Goal: Find specific page/section

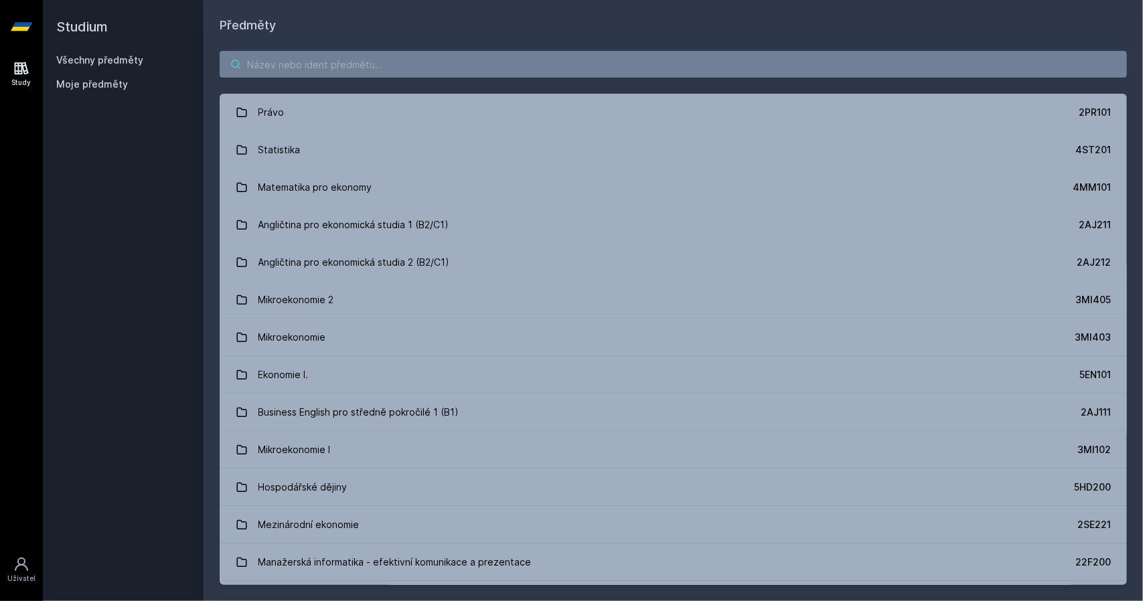
click at [364, 65] on input "search" at bounding box center [673, 64] width 907 height 27
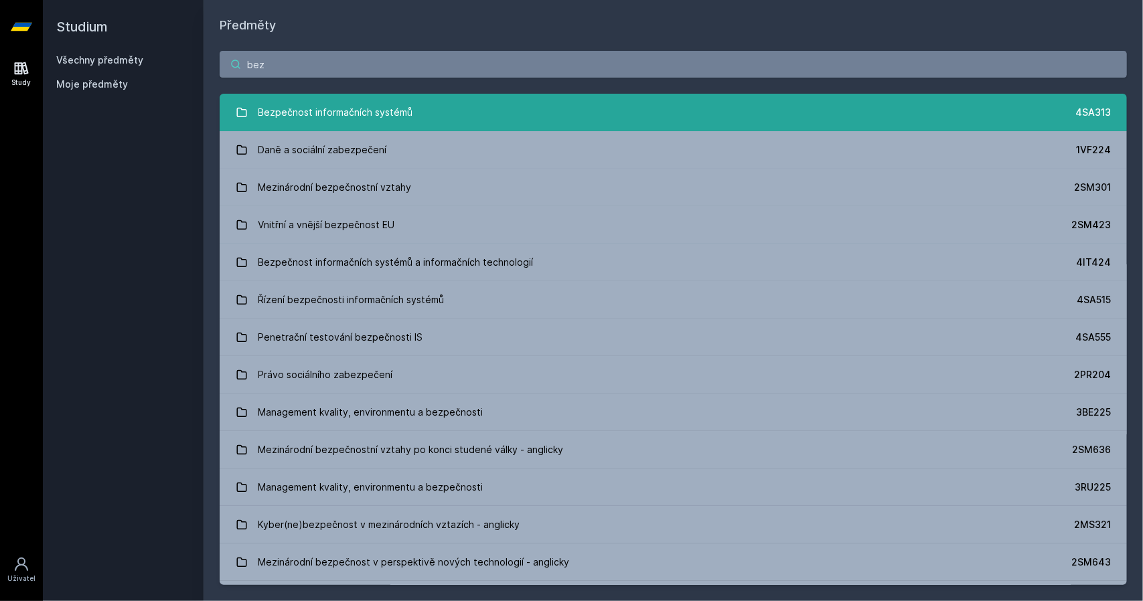
type input "bez"
click at [400, 100] on div "Bezpečnost informačních systémů" at bounding box center [335, 112] width 155 height 27
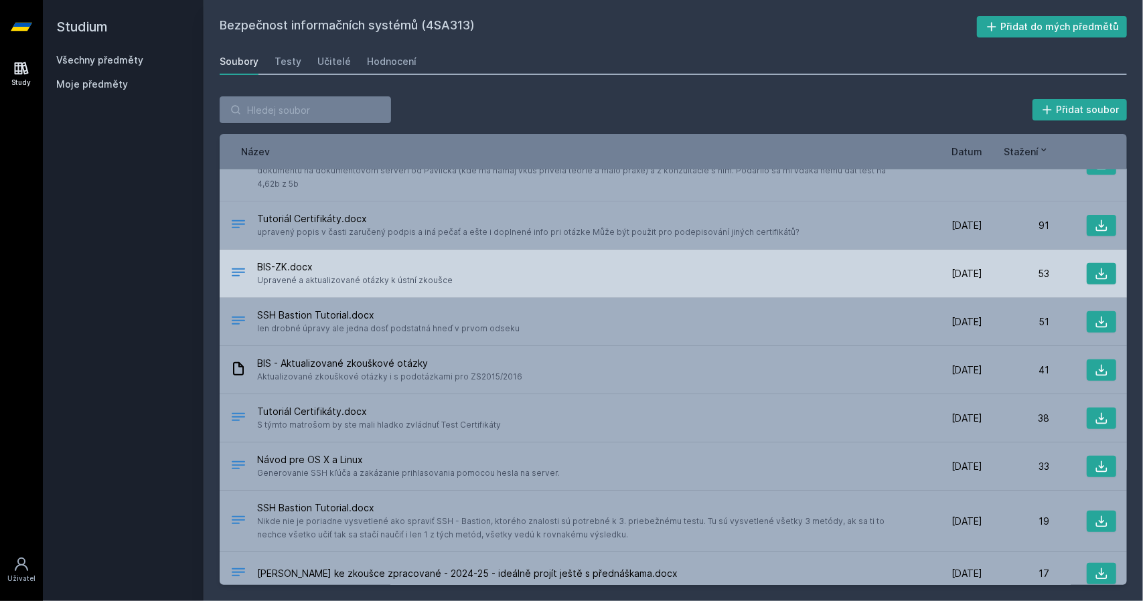
scroll to position [402, 0]
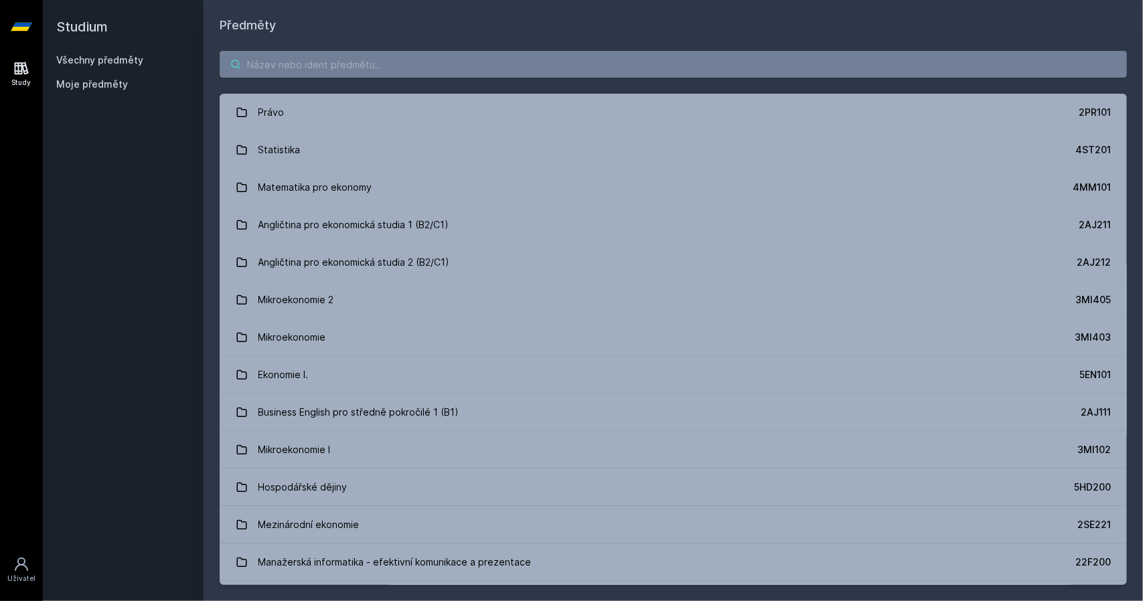
click at [304, 53] on input "search" at bounding box center [673, 64] width 907 height 27
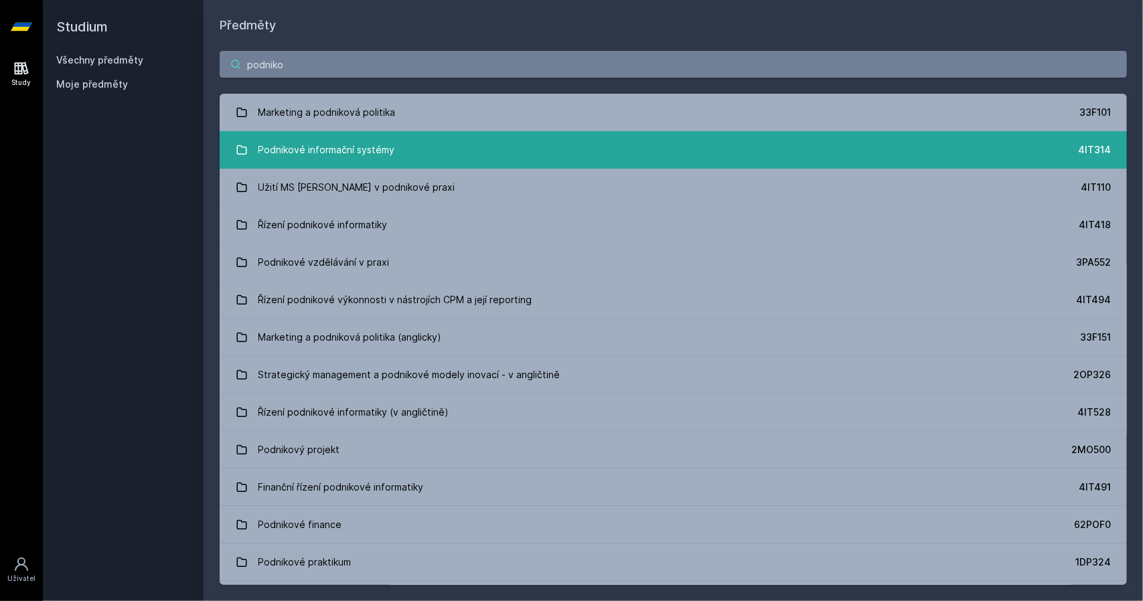
type input "podniko"
click at [378, 153] on div "Podnikové informační systémy" at bounding box center [326, 150] width 137 height 27
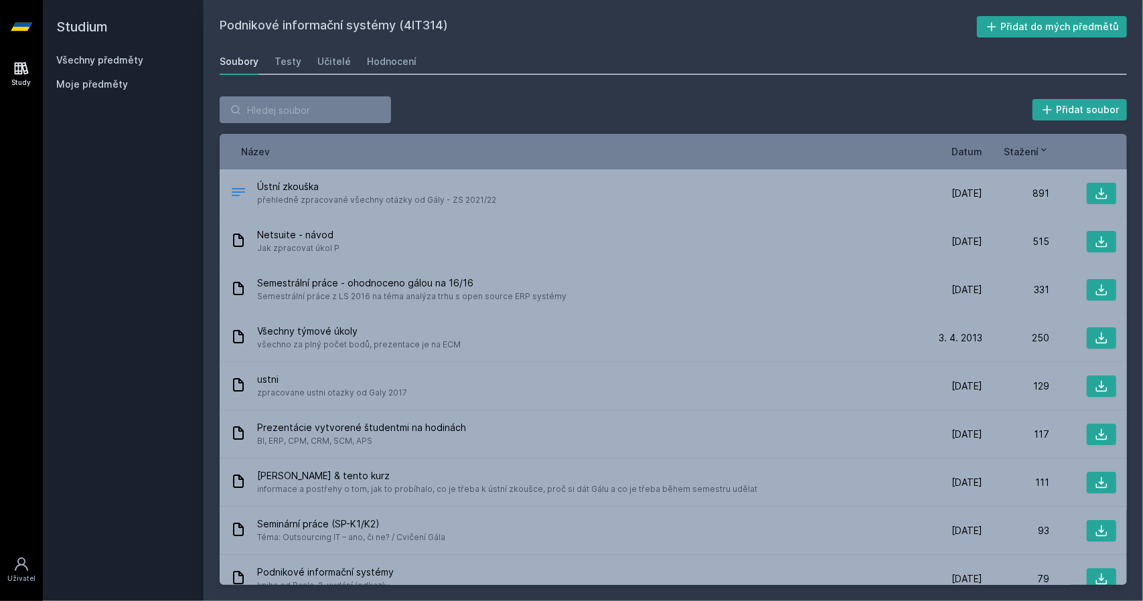
click at [961, 152] on span "Datum" at bounding box center [966, 152] width 31 height 14
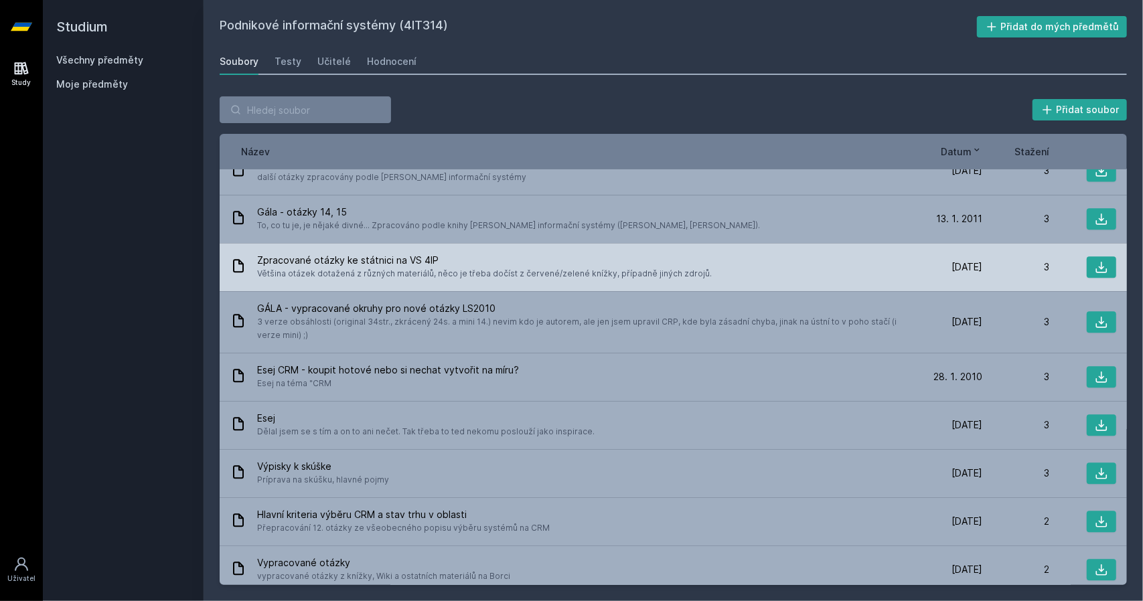
scroll to position [2142, 0]
